Goal: Task Accomplishment & Management: Use online tool/utility

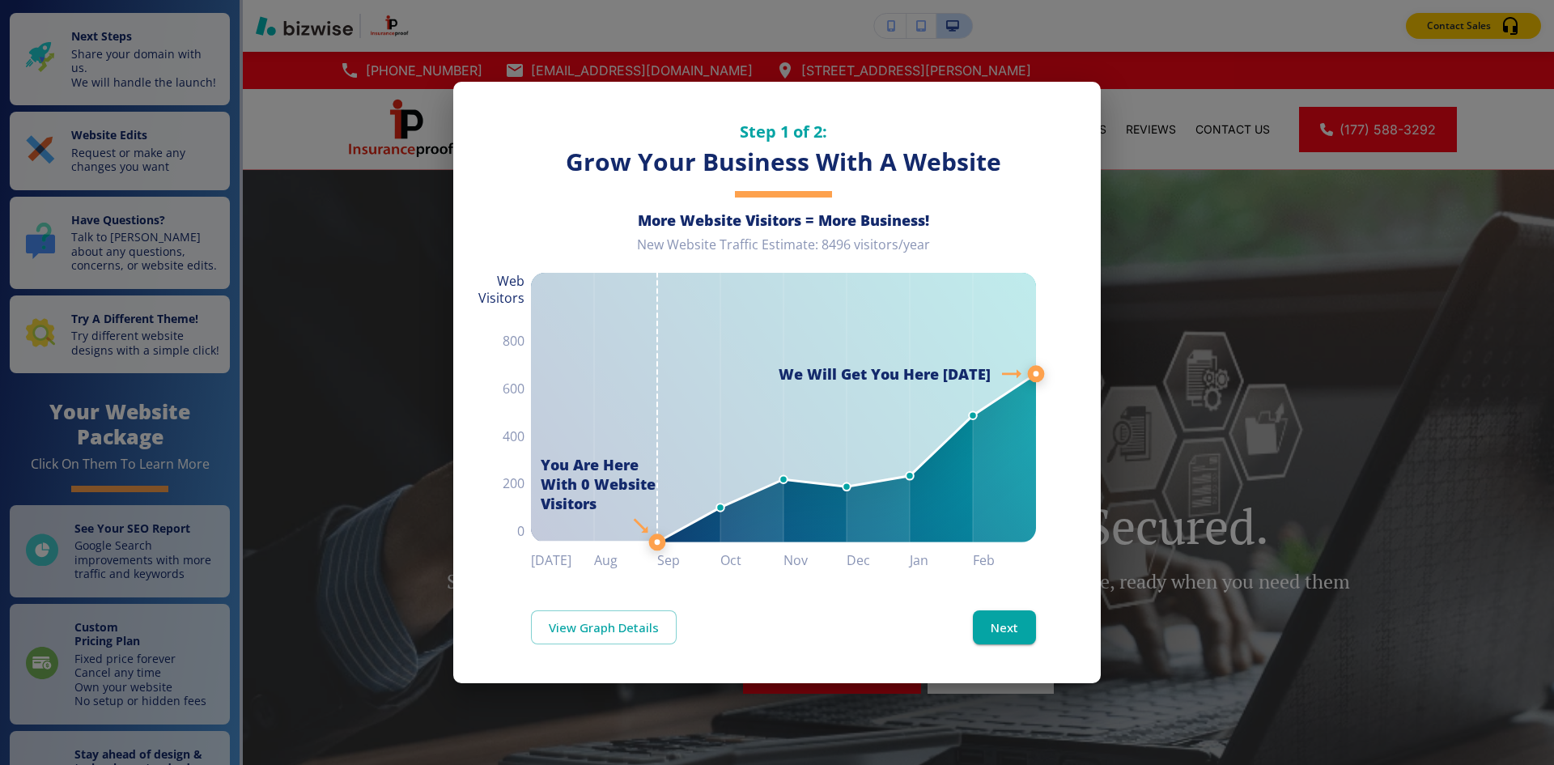
click at [1128, 133] on div "Step 1 of 2: Grow Your Business With A Website More Website Visitors = More Bus…" at bounding box center [777, 382] width 1554 height 765
click at [1036, 168] on line at bounding box center [1036, 373] width 0 height 1403
click at [1003, 643] on button "Next" at bounding box center [1004, 627] width 63 height 34
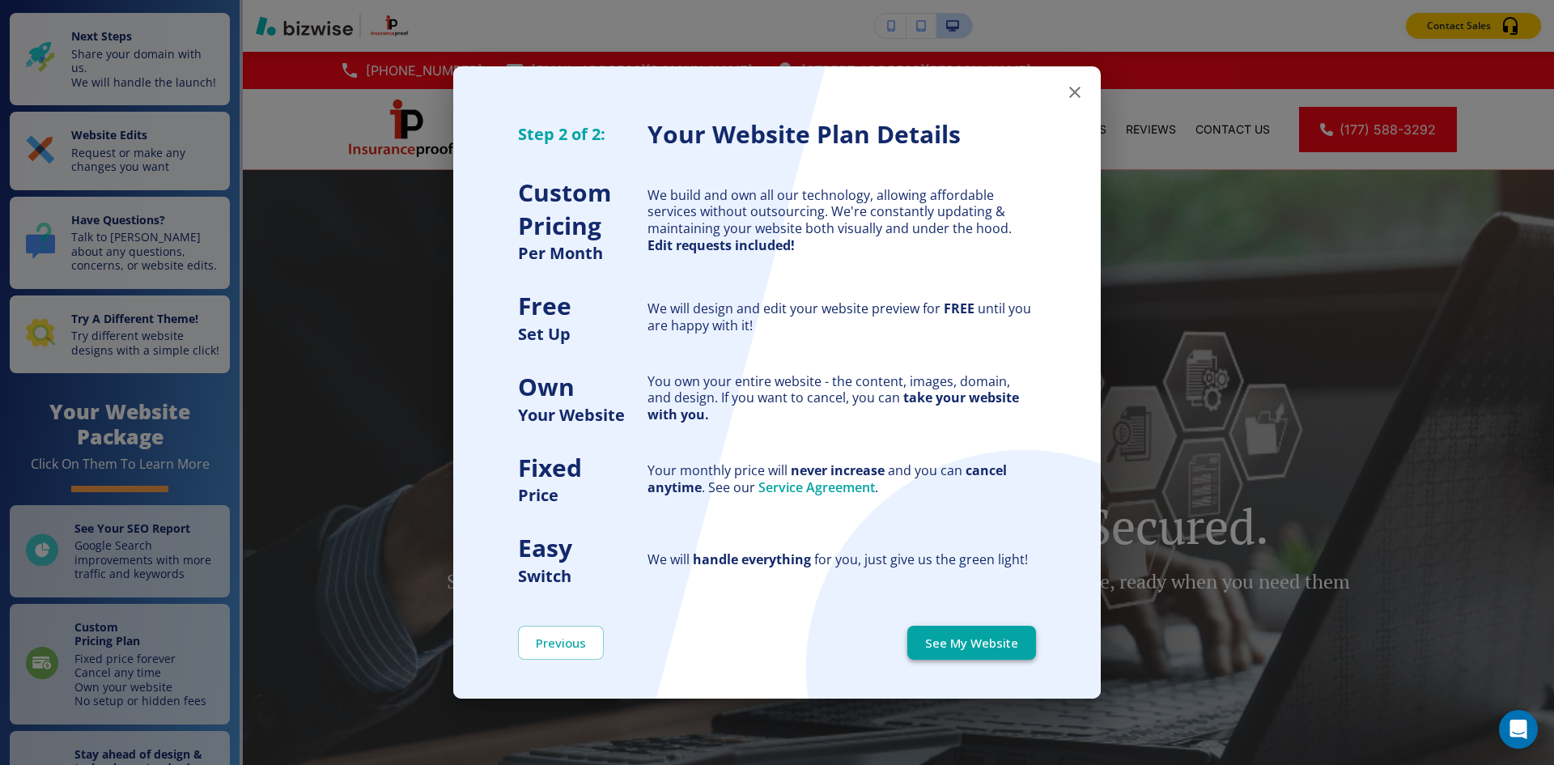
click at [997, 649] on button "See My Website" at bounding box center [971, 643] width 129 height 34
